Goal: Check status: Check status

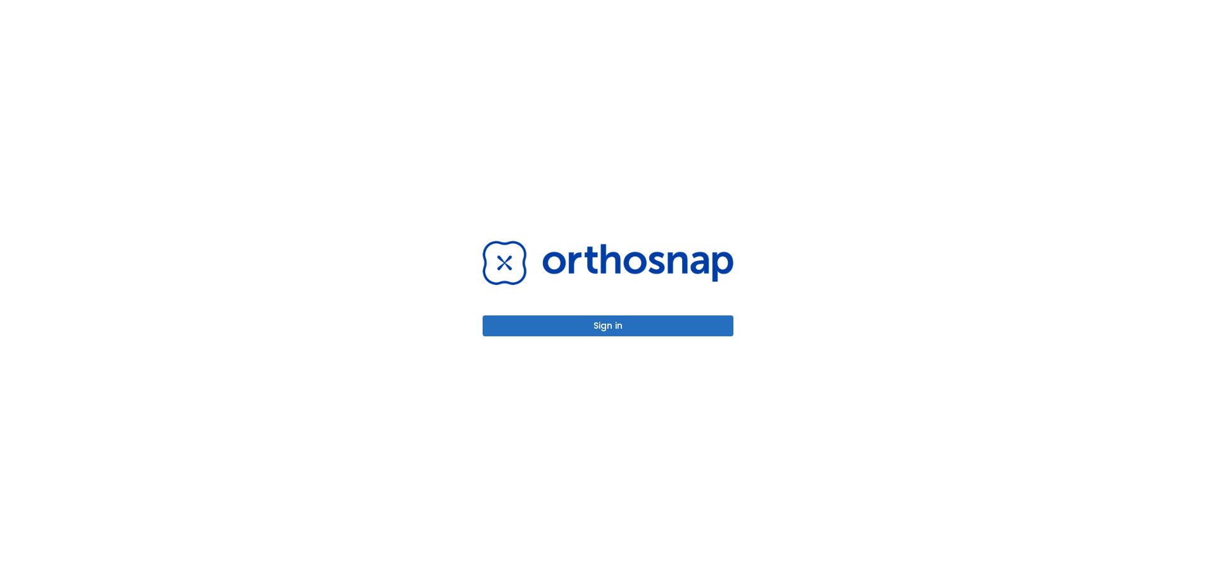
click at [624, 317] on button "Sign in" at bounding box center [607, 325] width 251 height 21
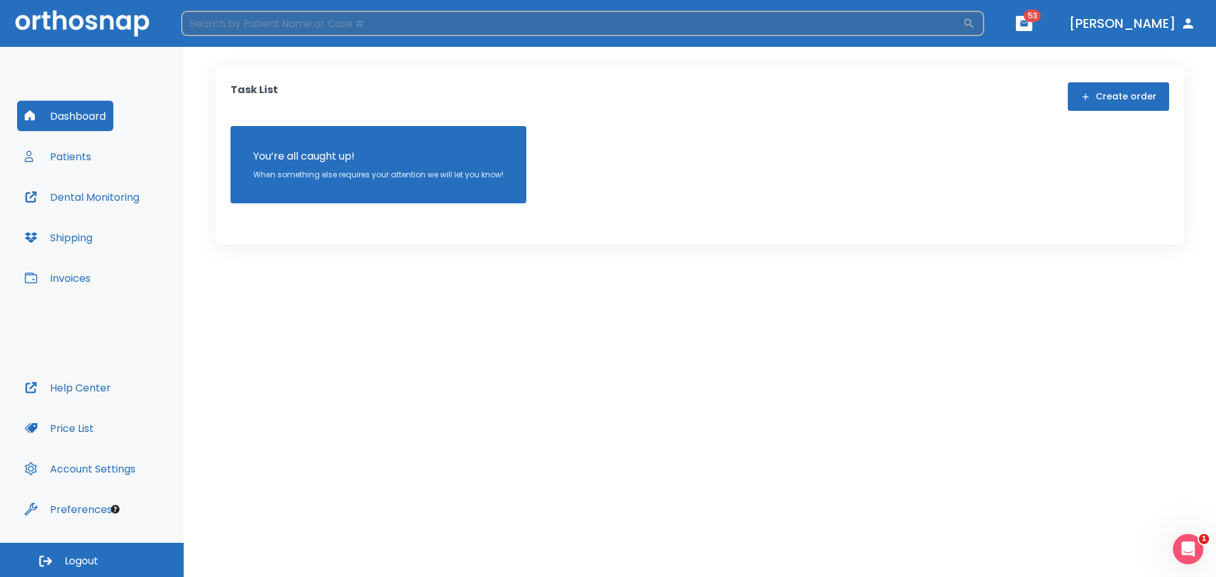
click at [362, 22] on input "search" at bounding box center [571, 23] width 781 height 25
type input "[PERSON_NAME]"
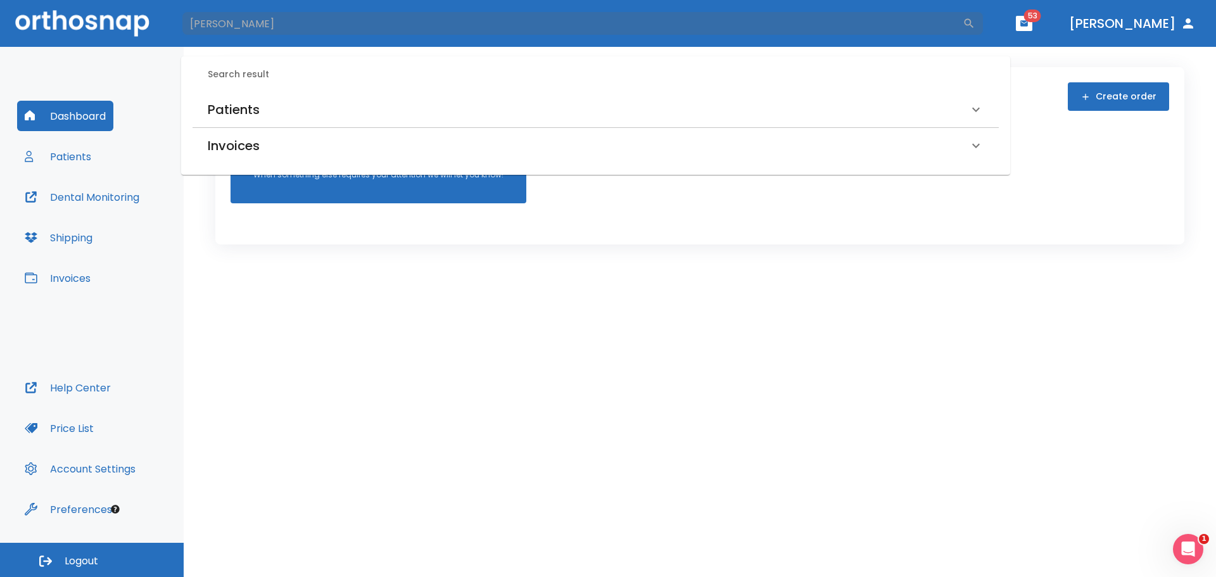
click at [244, 103] on h6 "Patients" at bounding box center [234, 109] width 52 height 20
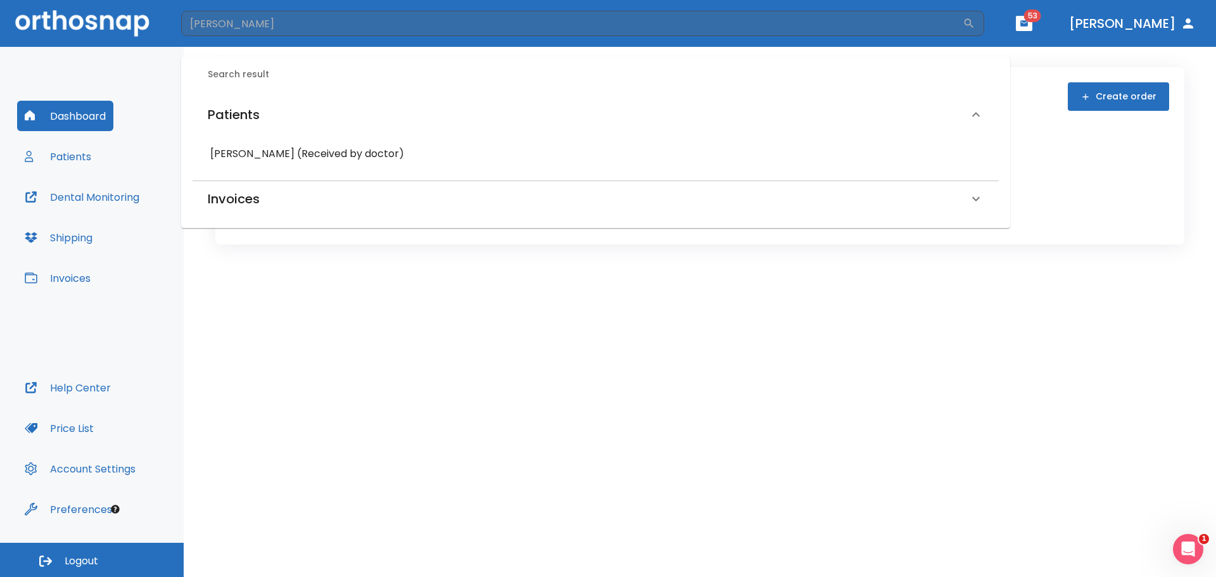
click at [258, 145] on h6 "[PERSON_NAME] (Received by doctor)" at bounding box center [595, 154] width 771 height 18
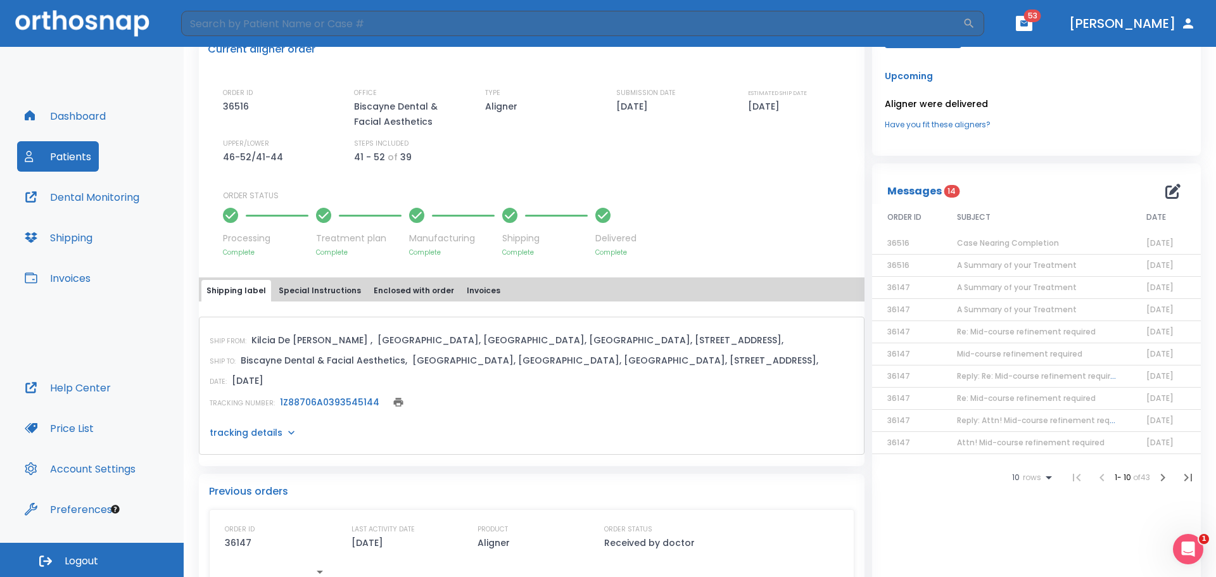
scroll to position [253, 0]
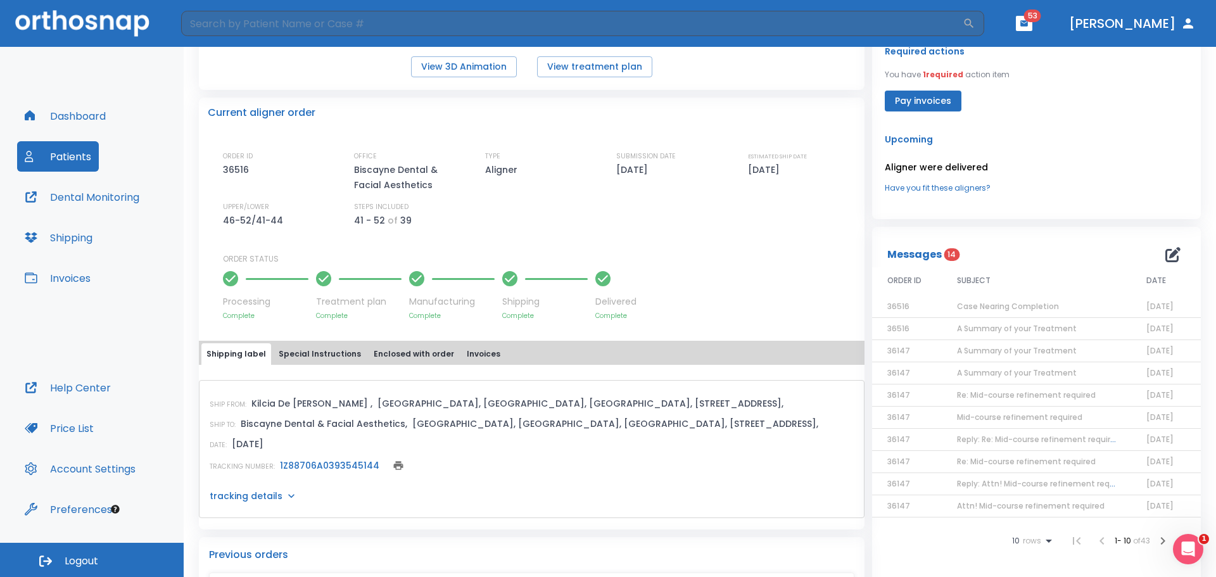
click at [328, 469] on link "1Z88706A0393545144" at bounding box center [329, 465] width 99 height 13
